Goal: Information Seeking & Learning: Learn about a topic

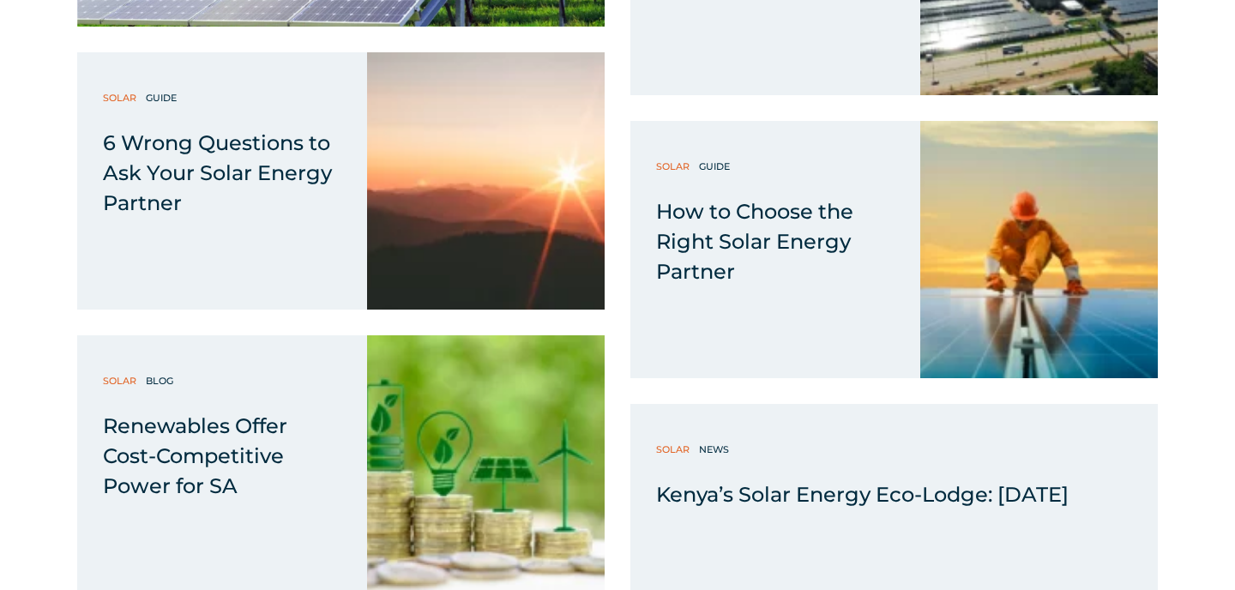
scroll to position [6663, 0]
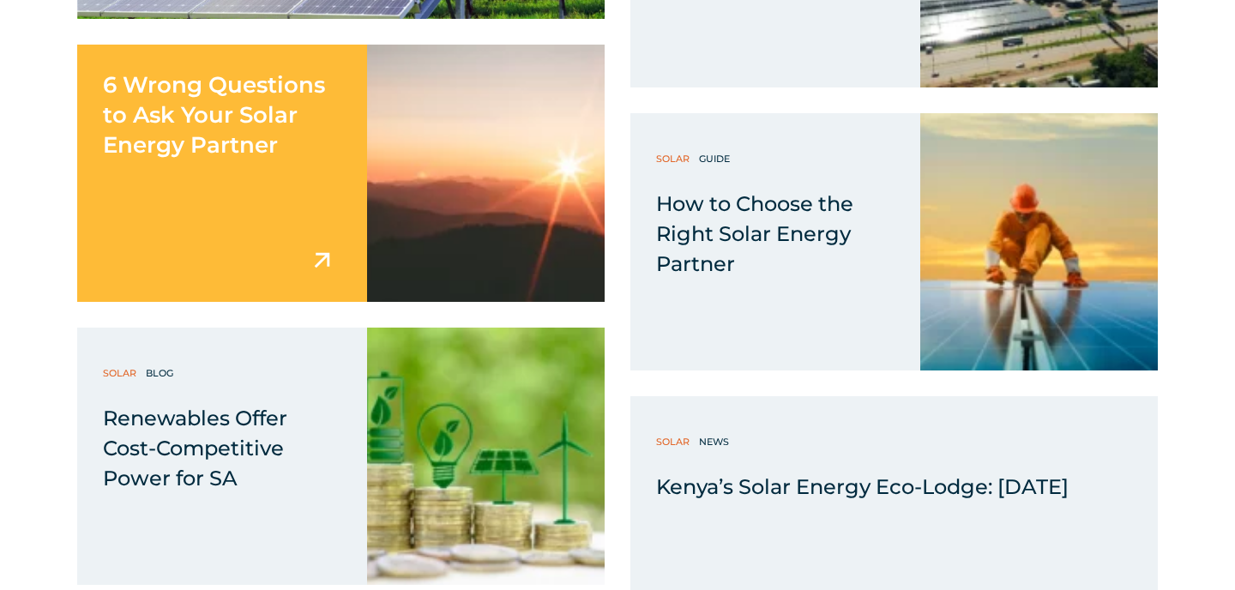
click at [238, 89] on span "6 Wrong Questions to Ask Your Solar Energy Partner" at bounding box center [214, 114] width 222 height 87
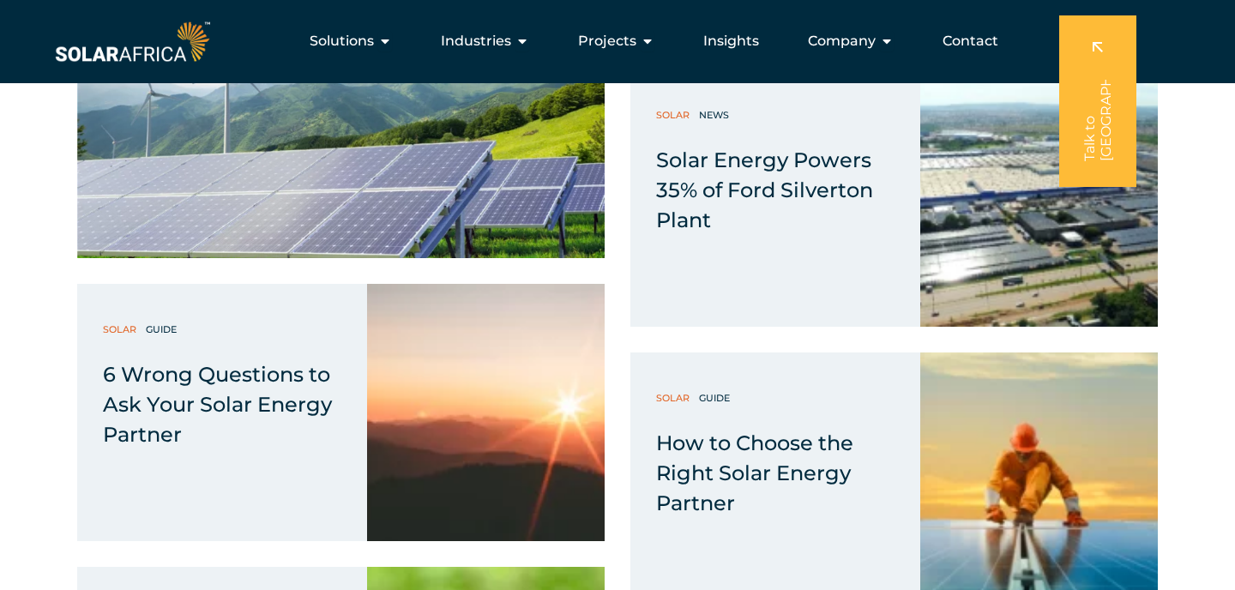
scroll to position [6422, 0]
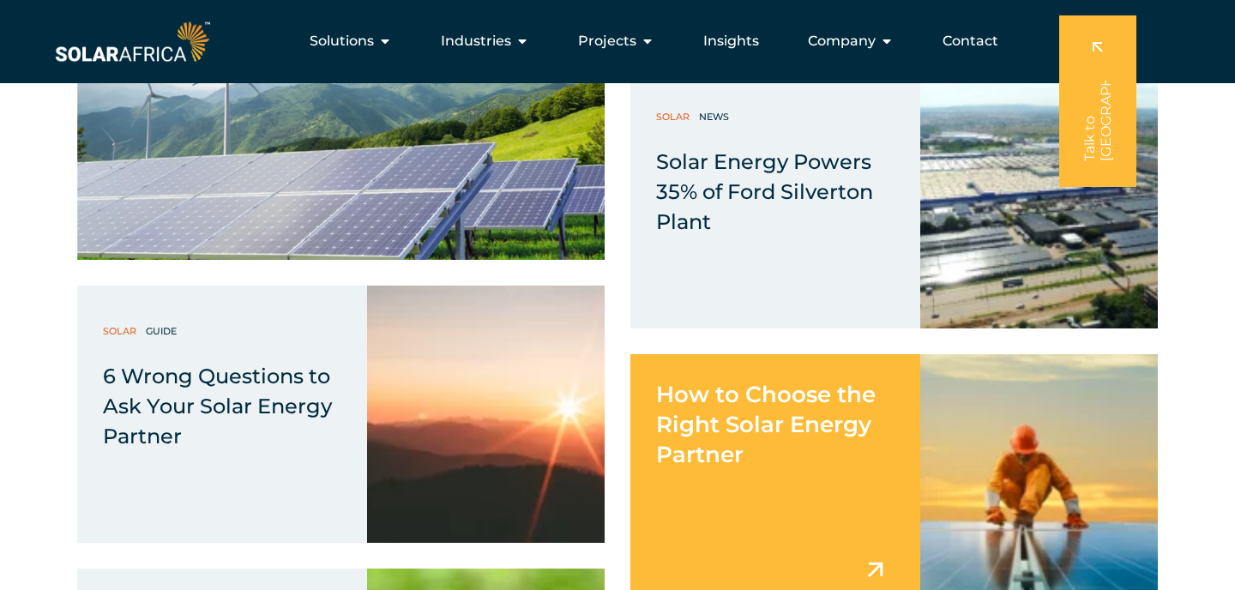
click at [1110, 414] on img at bounding box center [1039, 482] width 238 height 257
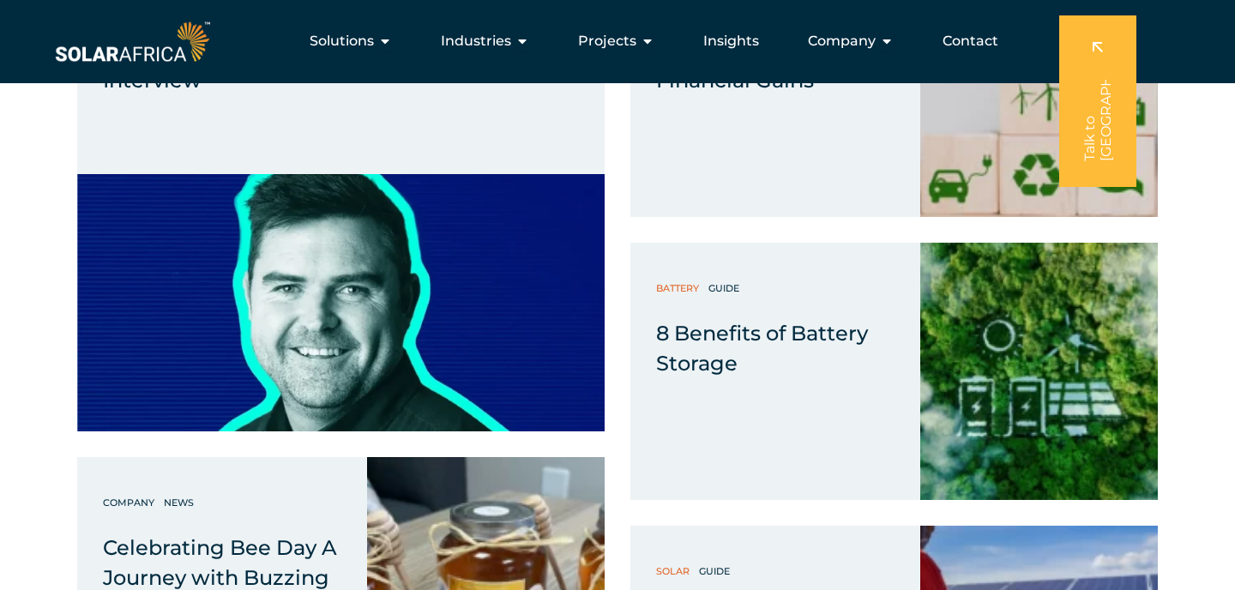
scroll to position [4903, 0]
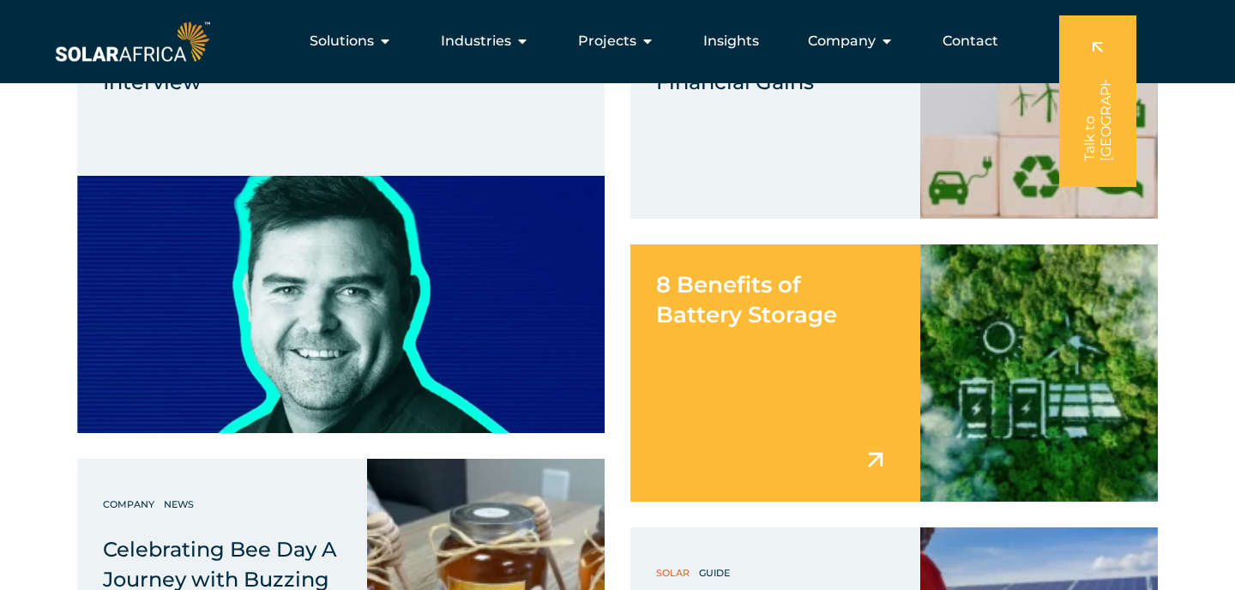
click at [780, 364] on div "8 Benefits of Battery Storage" at bounding box center [775, 372] width 290 height 257
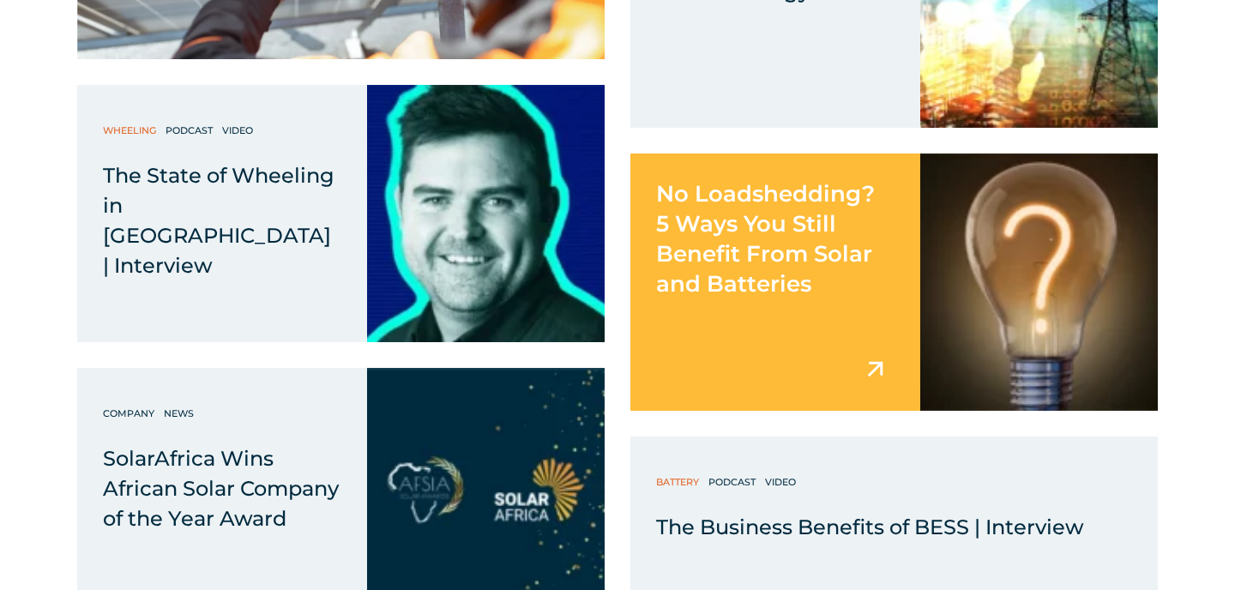
scroll to position [3933, 0]
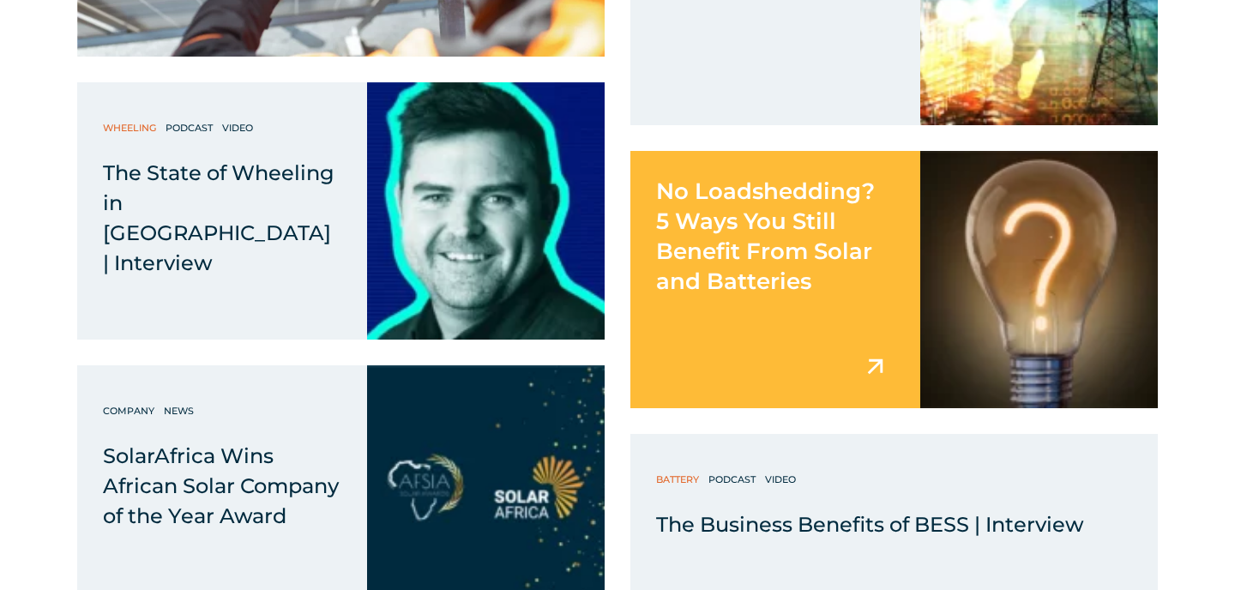
click at [794, 268] on span "No Loadshedding? 5 Ways You Still Benefit From Solar and Batteries" at bounding box center [765, 235] width 219 height 117
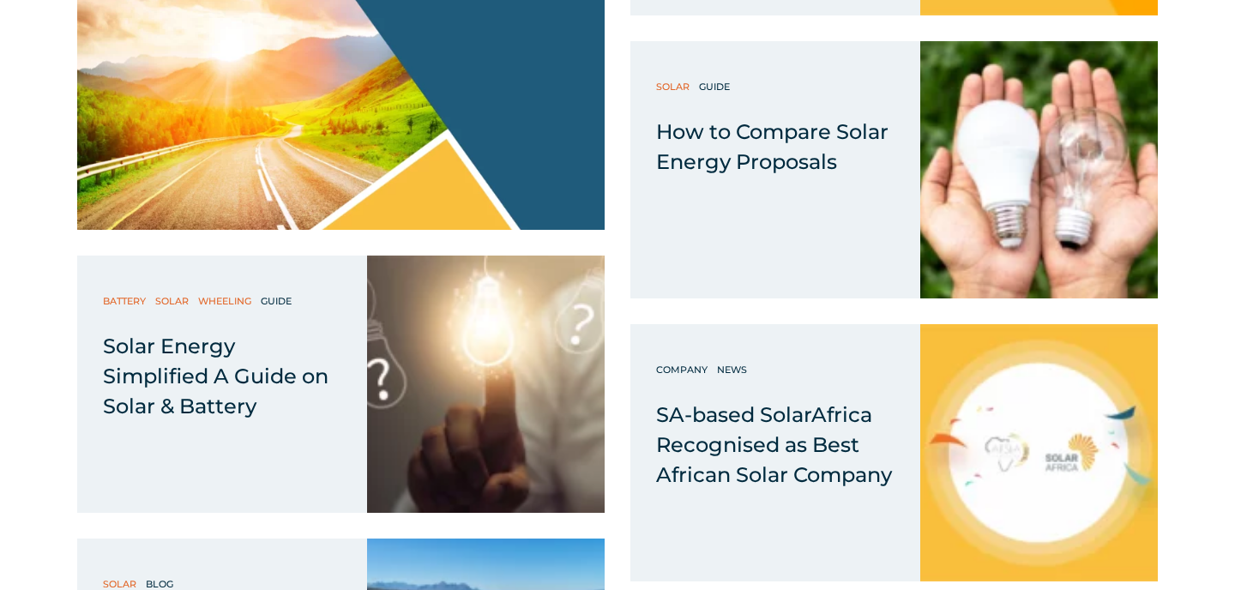
scroll to position [7801, 0]
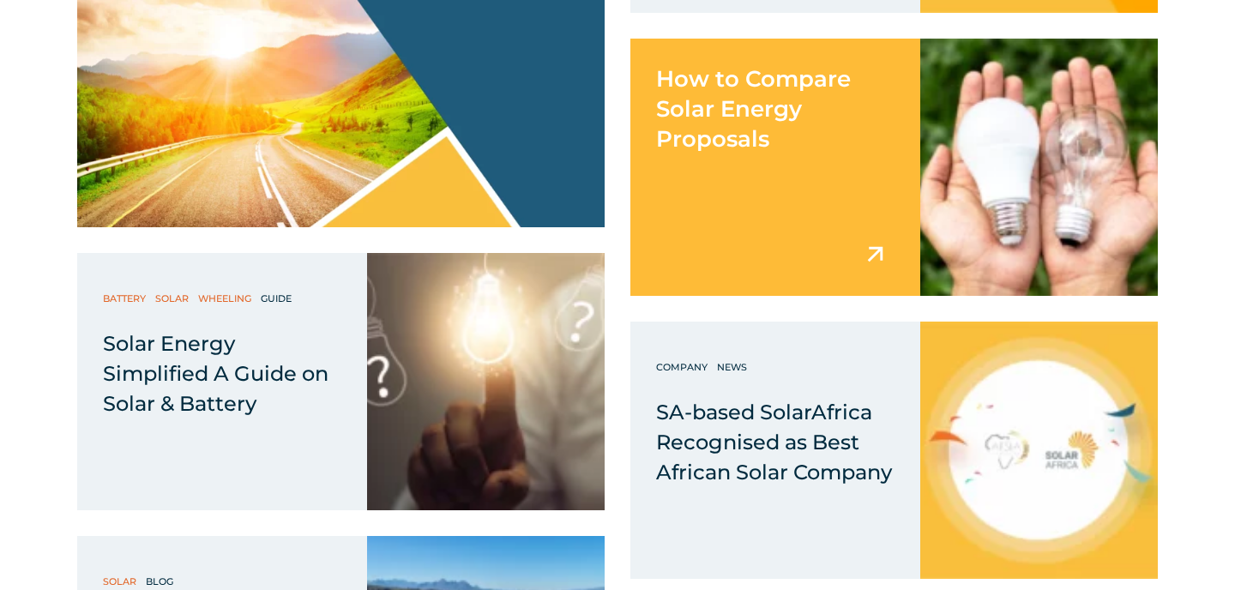
click at [806, 87] on span "How to Compare Solar Energy Proposals" at bounding box center [753, 108] width 195 height 87
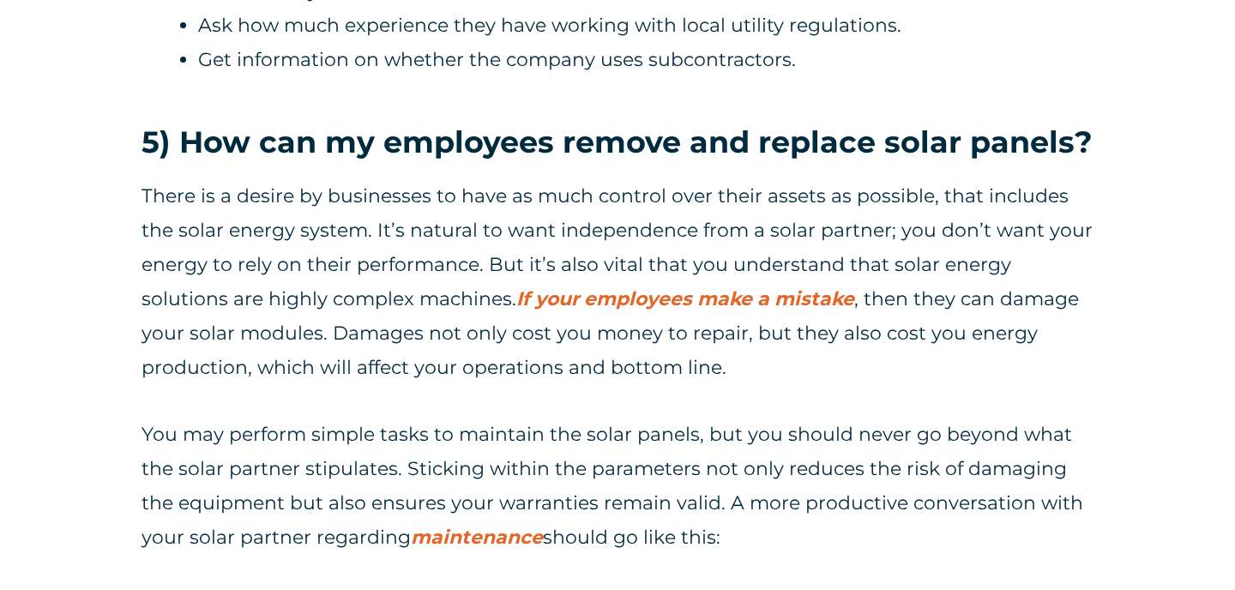
scroll to position [5150, 0]
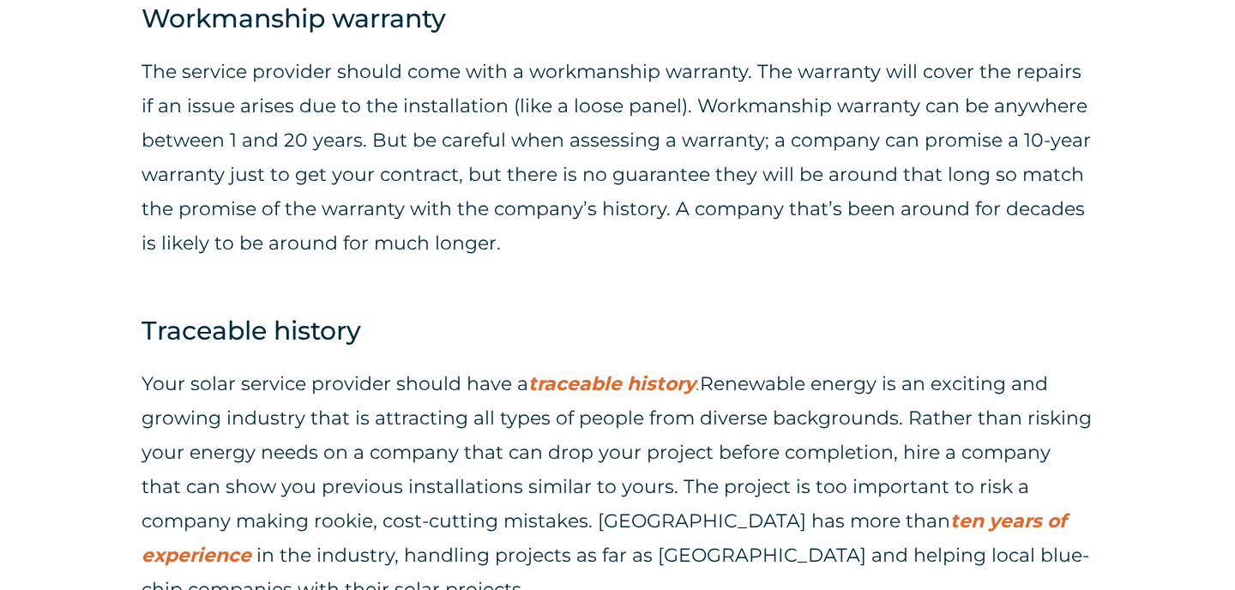
scroll to position [3442, 0]
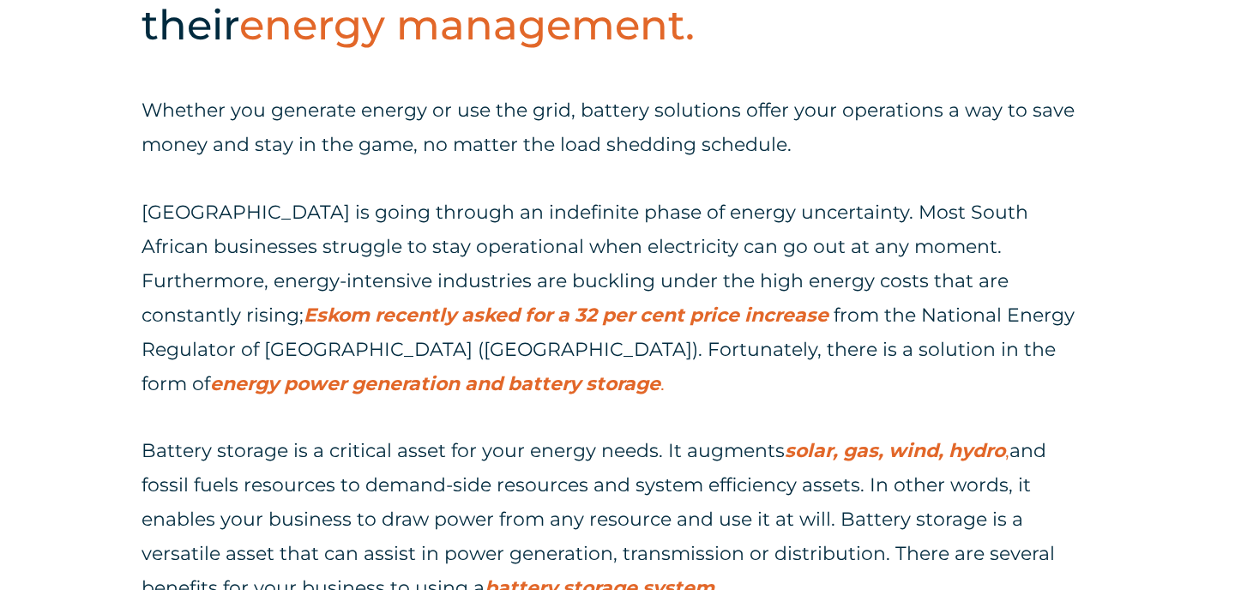
scroll to position [786, 0]
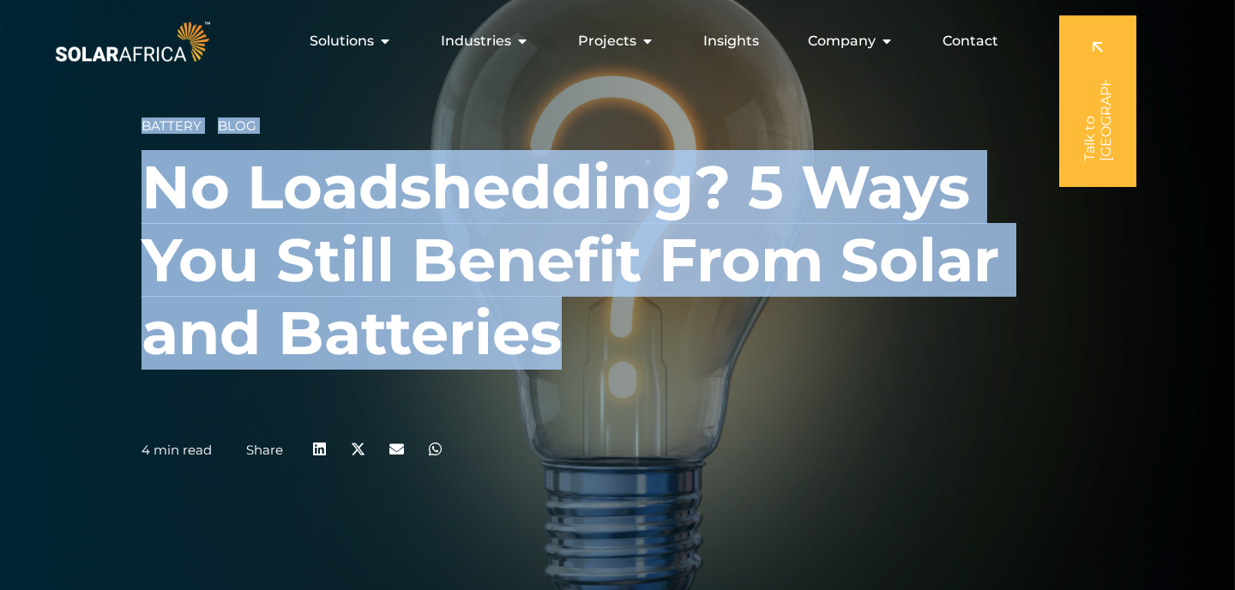
drag, startPoint x: 598, startPoint y: 346, endPoint x: 136, endPoint y: 187, distance: 488.1
click at [136, 187] on div "Battery Blog No Loadshedding? 5 Ways You Still Benefit From Solar and Batteries…" at bounding box center [617, 295] width 1235 height 590
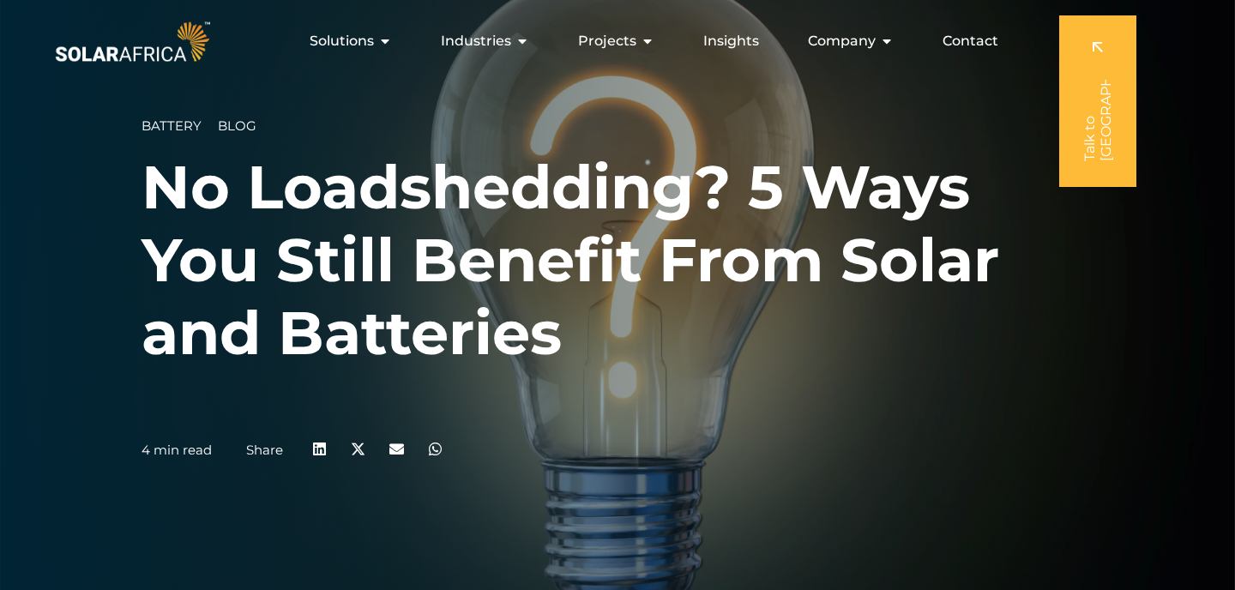
click at [454, 328] on h1 "No Loadshedding? 5 Ways You Still Benefit From Solar and Batteries" at bounding box center [617, 260] width 952 height 219
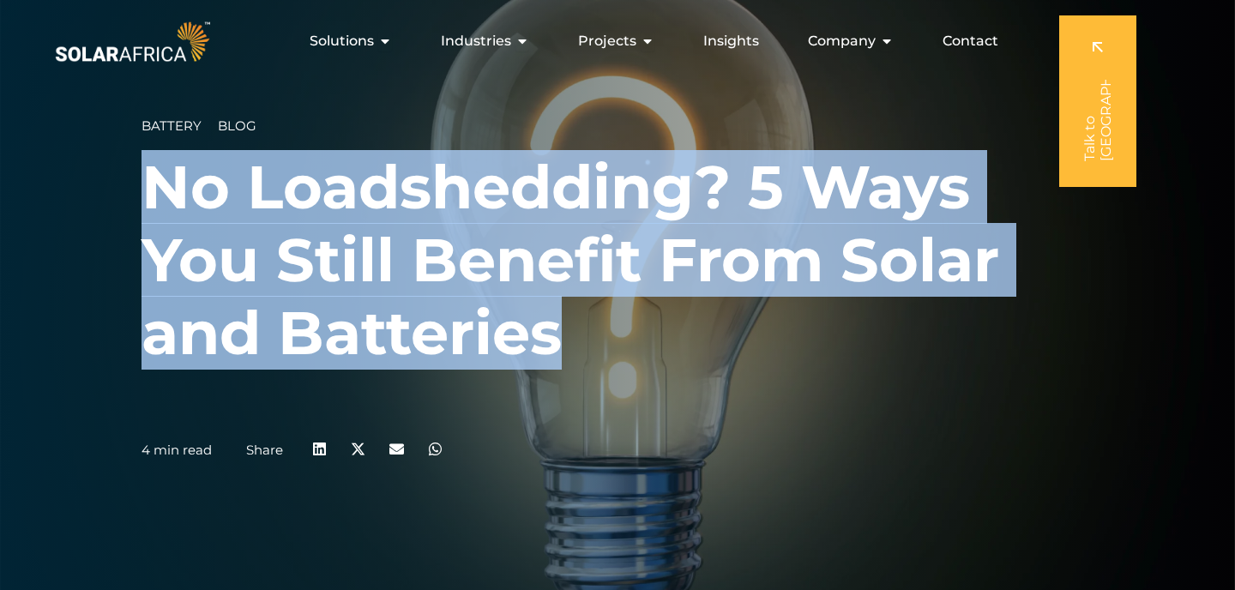
drag, startPoint x: 616, startPoint y: 341, endPoint x: 155, endPoint y: 190, distance: 484.6
click at [154, 189] on h1 "No Loadshedding? 5 Ways You Still Benefit From Solar and Batteries" at bounding box center [617, 260] width 952 height 219
copy h1 "No Loadshedding? 5 Ways You Still Benefit From Solar and Batteries"
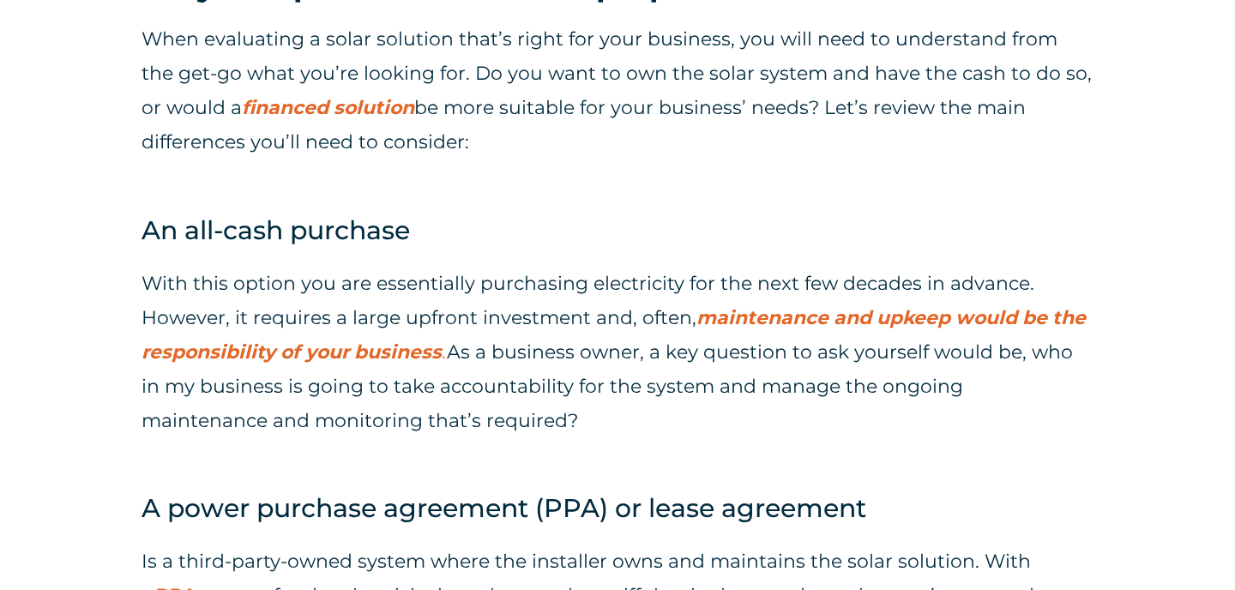
scroll to position [1213, 0]
